Goal: Use online tool/utility: Utilize a website feature to perform a specific function

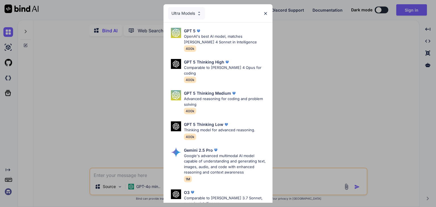
type textarea "x"
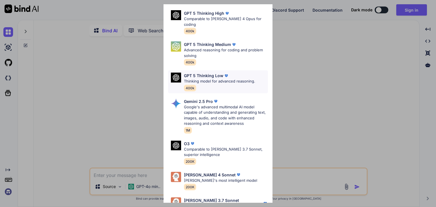
scroll to position [62, 0]
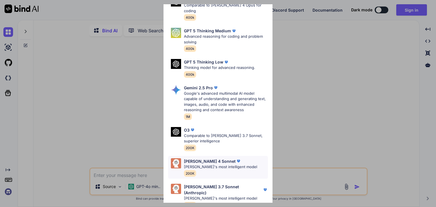
click at [230, 158] on div "[PERSON_NAME] 4 Sonnet" at bounding box center [220, 161] width 73 height 6
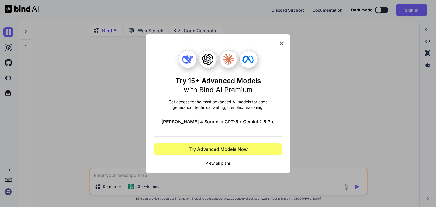
scroll to position [0, 0]
click at [280, 44] on icon at bounding box center [282, 43] width 6 height 6
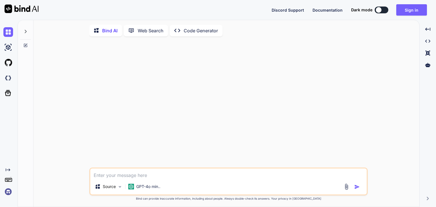
click at [228, 178] on textarea at bounding box center [228, 174] width 276 height 10
paste textarea "⚡ 3. [DOMAIN_NAME] [DOMAIN_NAME] is a browser-based IDE that allows users to pr…"
type textarea "⚡ 3. [DOMAIN_NAME] [DOMAIN_NAME] is a browser-based IDE that allows users to pr…"
type textarea "x"
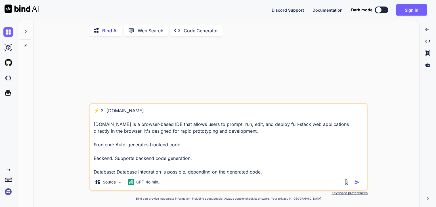
scroll to position [48, 0]
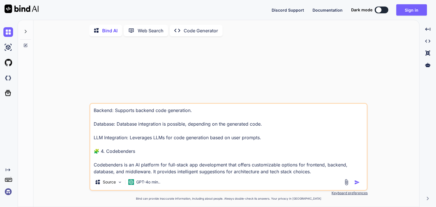
type textarea "x"
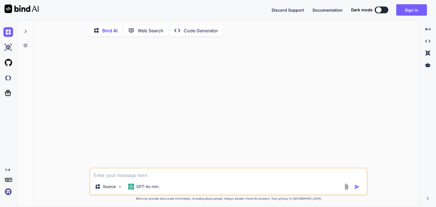
scroll to position [0, 0]
click at [187, 174] on textarea at bounding box center [228, 174] width 276 height 10
paste textarea "Lorem i dolo-sitam **CON Adipi el Sedd Eiusmodte** inc utlaboreetd. Ma aliqua e…"
type textarea "Lorem i dolo-sitam **CON Adipi el Sedd Eiusmodte** inc utlaboreetd. Ma aliqua e…"
type textarea "x"
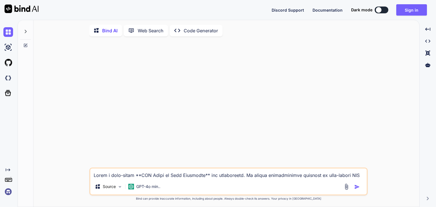
scroll to position [443, 0]
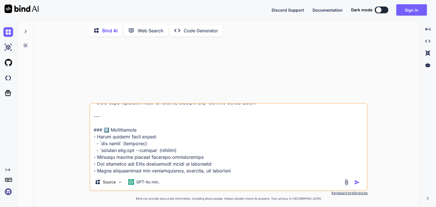
type textarea "Lorem i dolo-sitam **CON Adipi el Sedd Eiusmodte** inc utlaboreetd. Ma aliqua e…"
click at [356, 186] on div at bounding box center [352, 182] width 19 height 7
click at [357, 184] on img "button" at bounding box center [357, 183] width 6 height 6
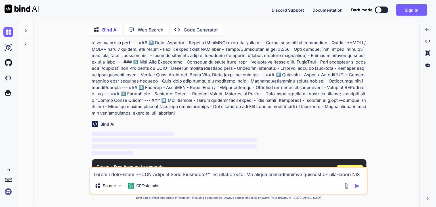
scroll to position [68, 0]
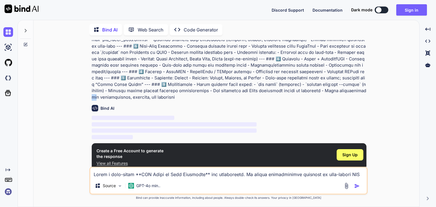
drag, startPoint x: 292, startPoint y: 83, endPoint x: 289, endPoint y: 84, distance: 3.2
click at [289, 84] on p at bounding box center [229, 43] width 275 height 115
click at [292, 85] on p at bounding box center [229, 43] width 275 height 115
click at [288, 85] on p at bounding box center [229, 43] width 275 height 115
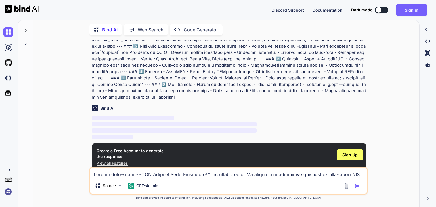
click at [268, 86] on p at bounding box center [229, 43] width 275 height 115
click at [354, 152] on span "Sign Up" at bounding box center [349, 155] width 15 height 6
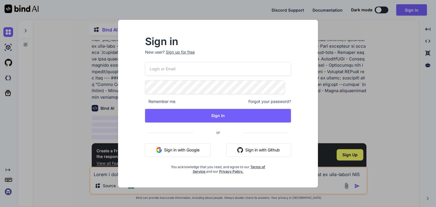
click at [177, 153] on button "Sign in with Google" at bounding box center [178, 150] width 66 height 14
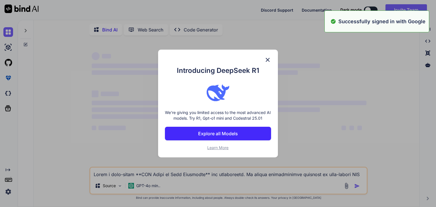
scroll to position [0, 0]
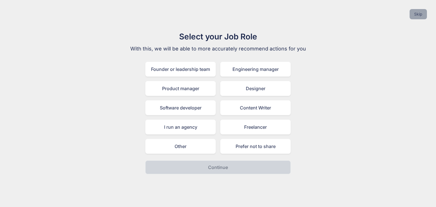
click at [418, 12] on button "Skip" at bounding box center [418, 14] width 17 height 10
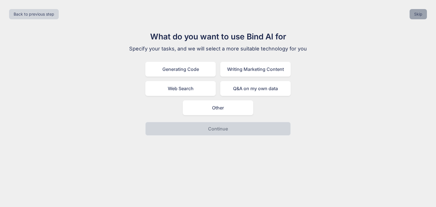
click at [418, 12] on button "Skip" at bounding box center [418, 14] width 17 height 10
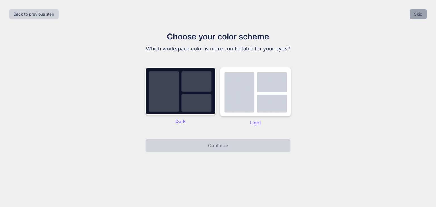
click at [418, 12] on button "Skip" at bounding box center [418, 14] width 17 height 10
click at [418, 12] on div "Back to previous step Skip" at bounding box center [216, 14] width 423 height 19
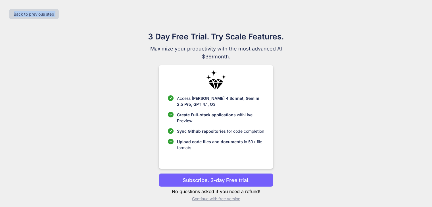
click at [418, 12] on div "Back to previous step" at bounding box center [216, 14] width 423 height 19
click at [205, 198] on p "Continue with free version" at bounding box center [216, 199] width 114 height 6
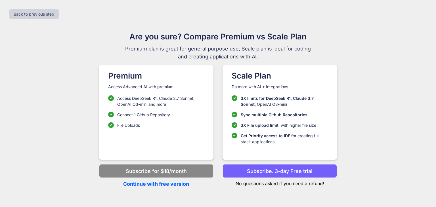
click at [167, 183] on p "Continue with free version" at bounding box center [156, 184] width 114 height 8
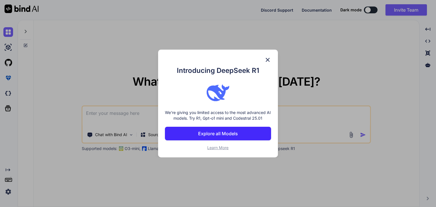
click at [269, 60] on img at bounding box center [267, 59] width 7 height 7
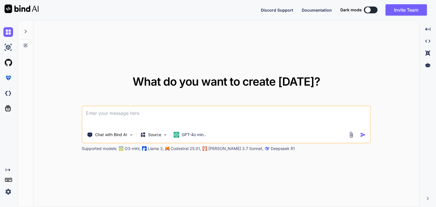
click at [212, 116] on textarea at bounding box center [227, 116] width 288 height 21
paste textarea "Lorem i dolo-sitam **CON Adipi el Sedd Eiusmodte** inc utlaboreetd. Ma aliqua e…"
type textarea "x"
type textarea "Lorem i dolo-sitam **CON Adipi el Sedd Eiusmodte** inc utlaboreetd. Ma aliqua e…"
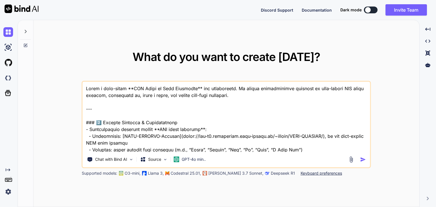
scroll to position [443, 0]
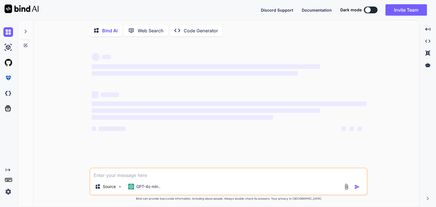
click at [363, 159] on div "‌ ‌ ‌ ‌ ‌ ‌ ‌ ‌ ‌ ‌ ‌ ‌ ‌ ‌" at bounding box center [229, 104] width 277 height 127
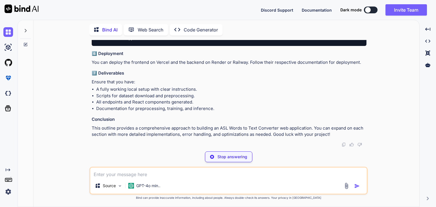
scroll to position [1345, 0]
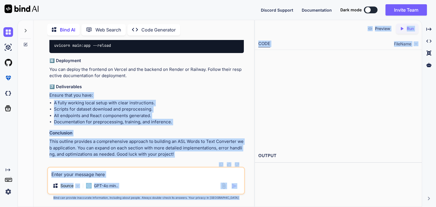
click at [254, 89] on div "Bind AI Web Search Created with Pixso. Code Generator You Bind AI Creating a fu…" at bounding box center [227, 113] width 418 height 187
click at [254, 89] on div "You Bind AI Creating a full-stack ASL Words to Text Converter web application i…" at bounding box center [146, 123] width 216 height 167
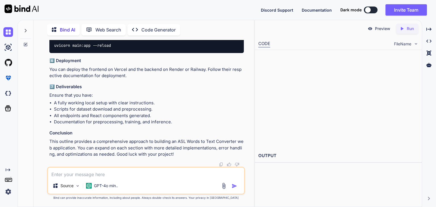
click at [385, 30] on p "Preview" at bounding box center [382, 29] width 15 height 6
click at [408, 43] on span "FileName" at bounding box center [402, 44] width 17 height 6
click at [418, 43] on img at bounding box center [416, 43] width 5 height 5
click at [210, 95] on p "Ensure that you have:" at bounding box center [146, 95] width 194 height 7
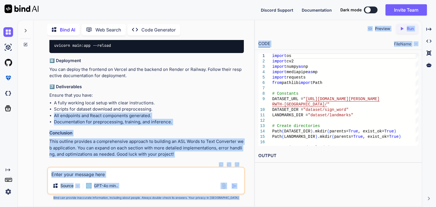
drag, startPoint x: 254, startPoint y: 109, endPoint x: 240, endPoint y: 112, distance: 14.4
click at [240, 112] on div "Bind AI Web Search Created with Pixso. Code Generator You Bind AI Creating a fu…" at bounding box center [227, 113] width 418 height 187
click at [240, 112] on li "Scripts for dataset download and preprocessing." at bounding box center [149, 109] width 190 height 7
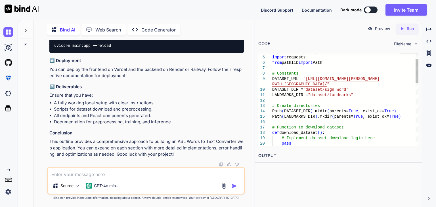
type textarea "x"
click at [322, 71] on link "Follow link" at bounding box center [317, 71] width 21 height 5
type textarea "import os import cv2 import numpy as np import mediapipe as mp import requests …"
click at [404, 32] on div "Created with Pixso. Run" at bounding box center [407, 29] width 22 height 10
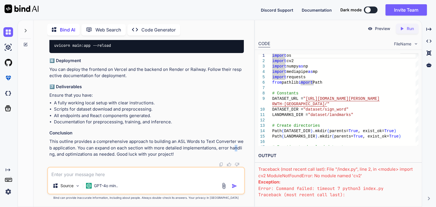
click at [212, 148] on p "This outline provides a comprehensive approach to building an ASL Words to Text…" at bounding box center [146, 148] width 194 height 19
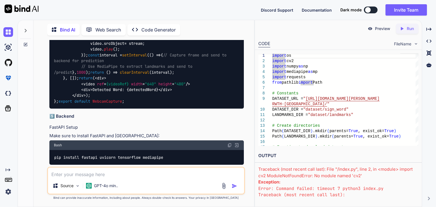
scroll to position [760, 0]
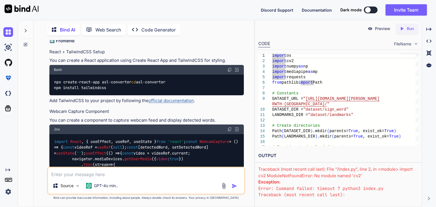
click at [141, 31] on p "Code Generator" at bounding box center [158, 29] width 34 height 7
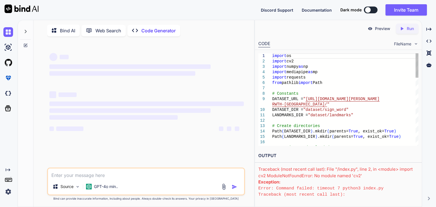
click at [144, 28] on p "Code Generator" at bounding box center [158, 30] width 34 height 7
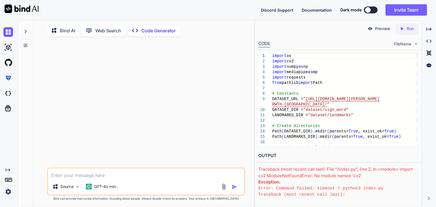
click at [65, 32] on p "Bind AI" at bounding box center [67, 30] width 15 height 7
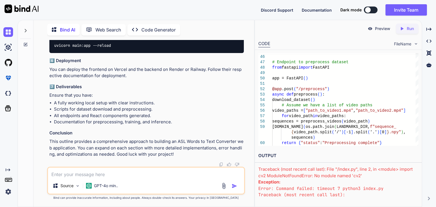
scroll to position [1345, 0]
click at [384, 30] on p "Preview" at bounding box center [382, 29] width 15 height 6
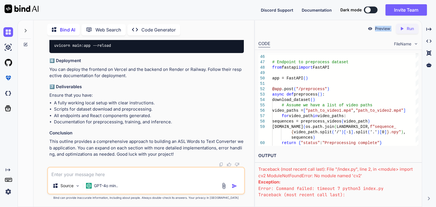
click at [384, 30] on p "Preview" at bounding box center [382, 29] width 15 height 6
click at [406, 38] on div "CODE FileName" at bounding box center [338, 43] width 167 height 12
click at [411, 43] on div "FileName" at bounding box center [406, 44] width 24 height 6
click at [416, 44] on img at bounding box center [416, 43] width 5 height 5
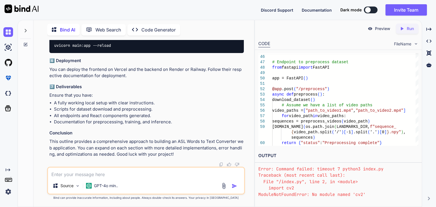
click at [173, 173] on textarea at bounding box center [146, 173] width 196 height 10
type textarea "x"
type textarea "g"
type textarea "x"
type textarea "gi"
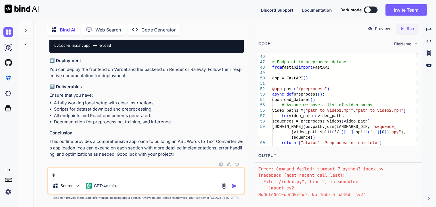
type textarea "x"
type textarea "giv"
type textarea "x"
type textarea "give"
type textarea "x"
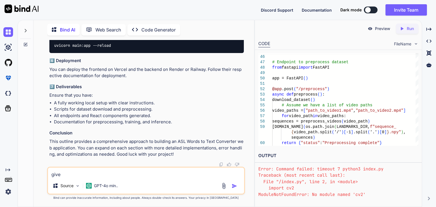
type textarea "give"
type textarea "x"
type textarea "give m"
type textarea "x"
type textarea "give me"
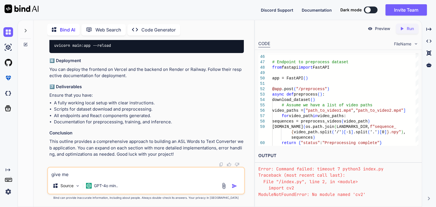
type textarea "x"
type textarea "give me"
type textarea "x"
type textarea "give me p"
type textarea "x"
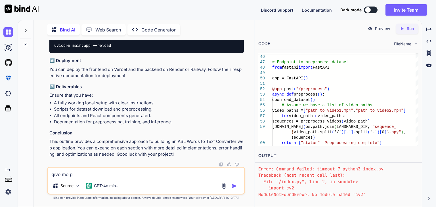
type textarea "give me pr"
type textarea "x"
type textarea "give me pre"
type textarea "x"
type textarea "give me prev"
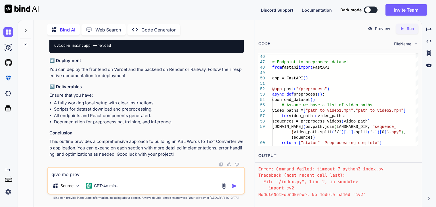
type textarea "x"
type textarea "give me previ"
type textarea "x"
type textarea "give me previe"
type textarea "x"
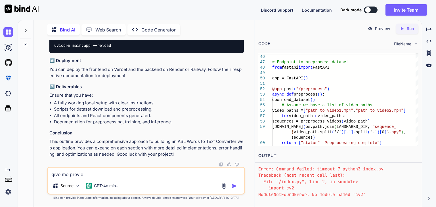
type textarea "give me preview"
type textarea "x"
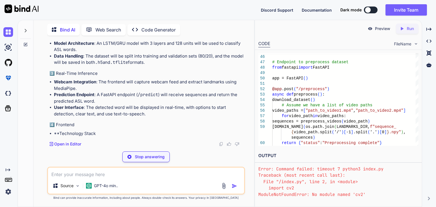
scroll to position [1607, 0]
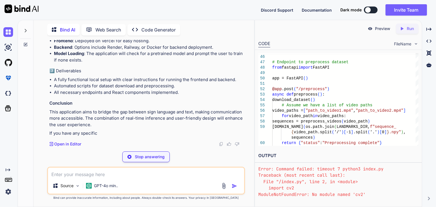
type textarea "x"
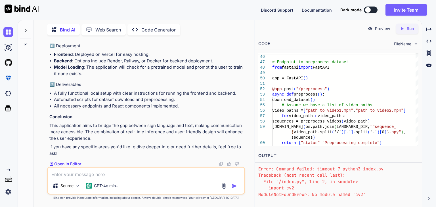
scroll to position [1763, 0]
click at [73, 165] on p "Open in Editor" at bounding box center [67, 164] width 27 height 6
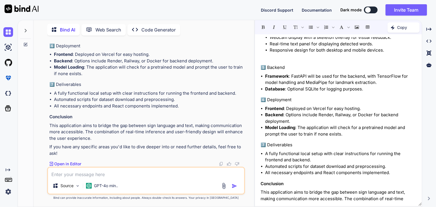
scroll to position [236, 0]
